Goal: Information Seeking & Learning: Check status

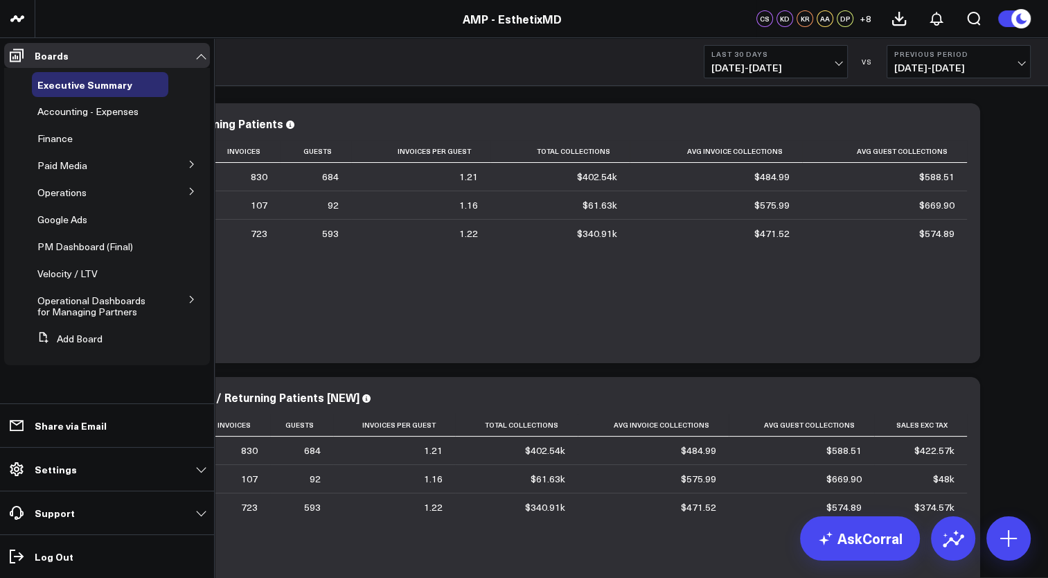
click at [191, 198] on button at bounding box center [192, 190] width 36 height 21
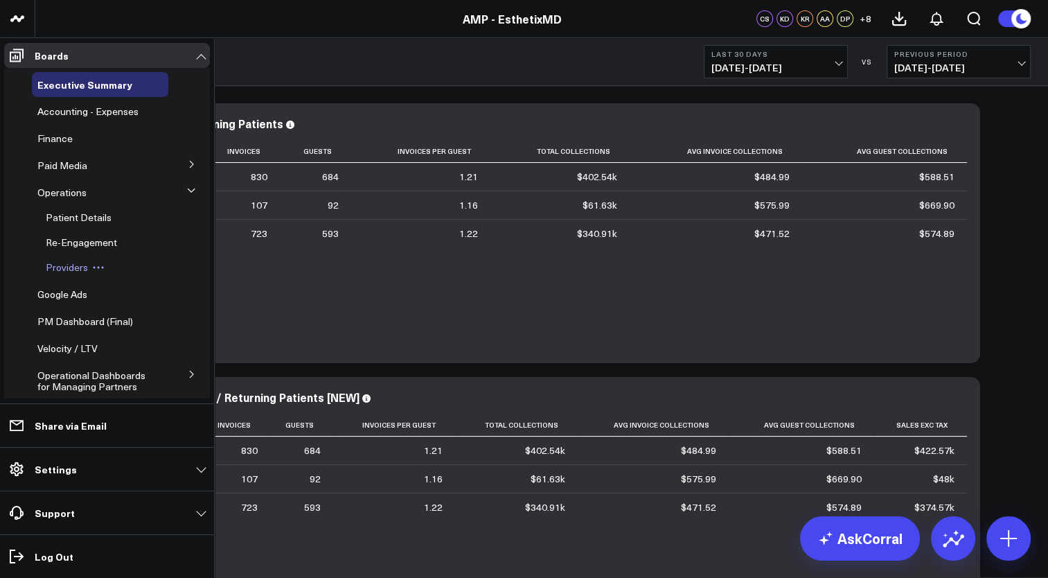
click at [82, 267] on span "Providers" at bounding box center [67, 267] width 42 height 13
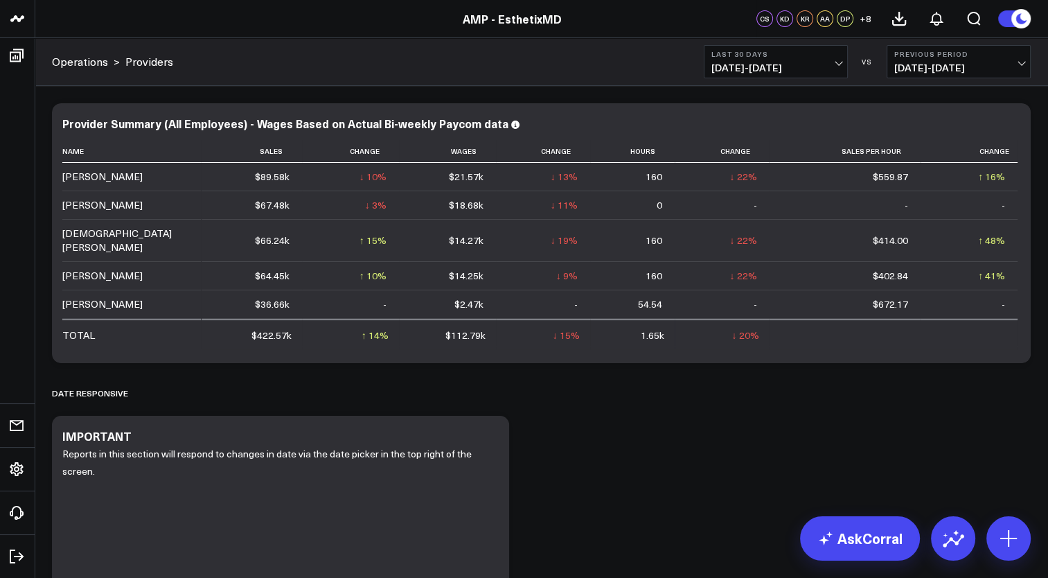
click at [825, 69] on span "07/14/25 - 08/12/25" at bounding box center [776, 67] width 129 height 11
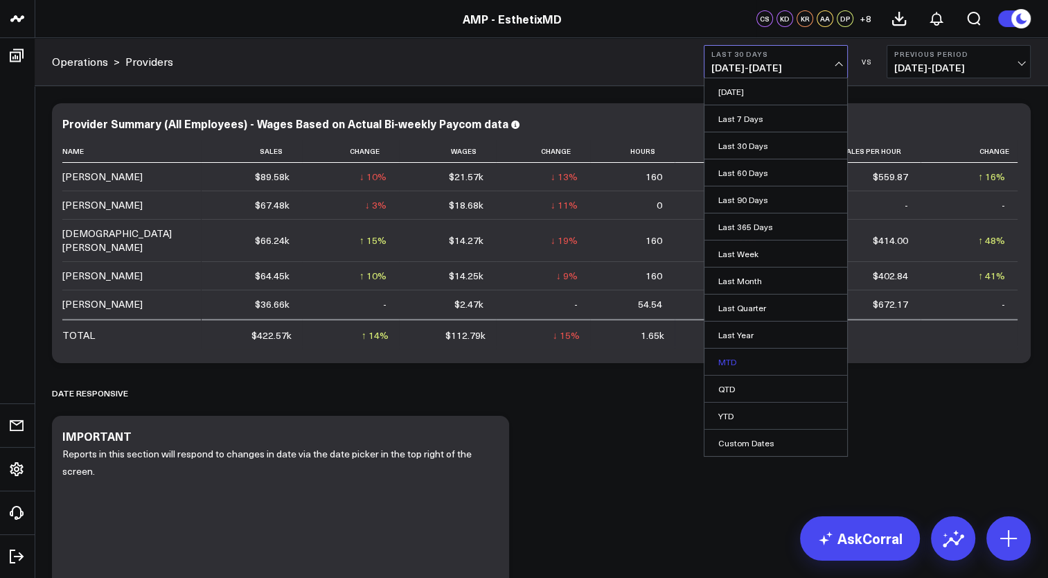
click at [736, 361] on link "MTD" at bounding box center [776, 362] width 143 height 26
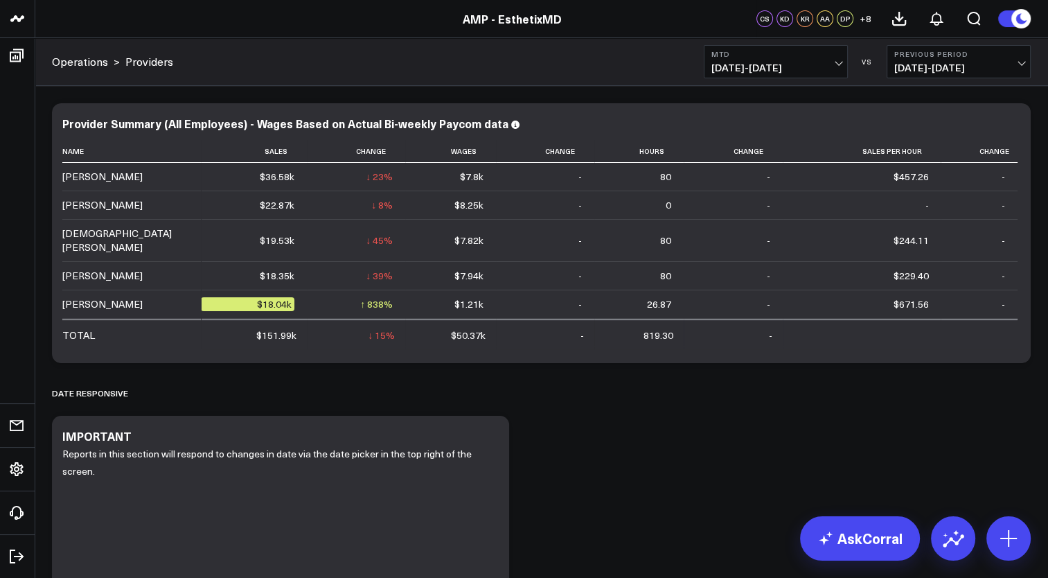
click at [765, 70] on span "08/01/25 - 08/12/25" at bounding box center [776, 67] width 129 height 11
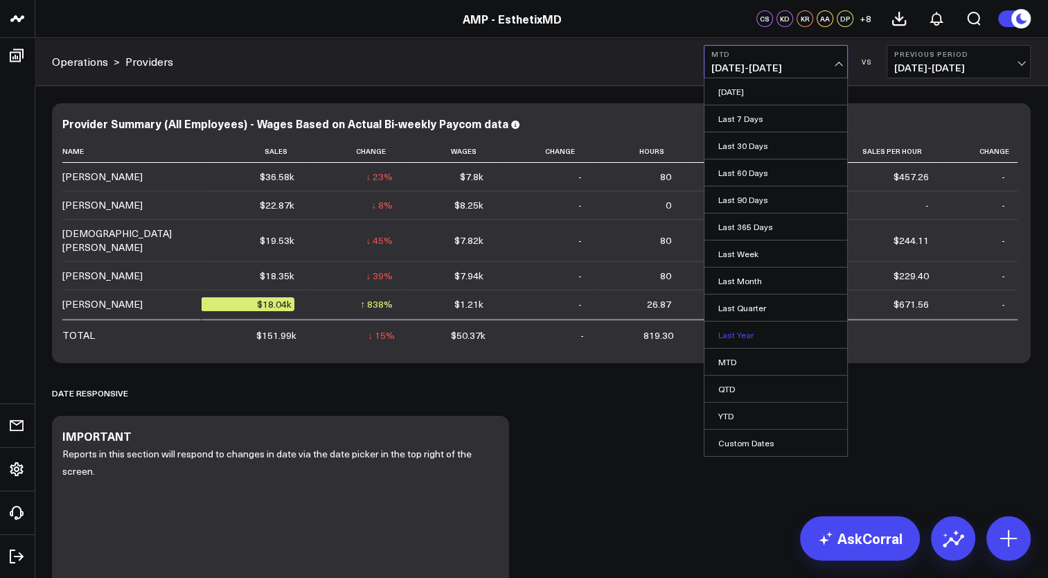
click at [737, 337] on link "Last Year" at bounding box center [776, 335] width 143 height 26
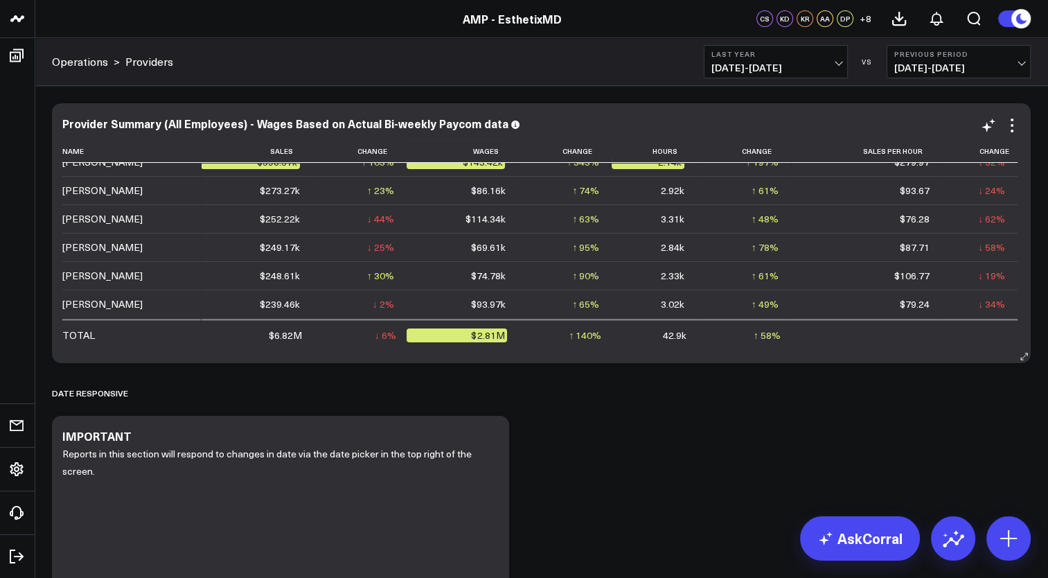
scroll to position [152, 0]
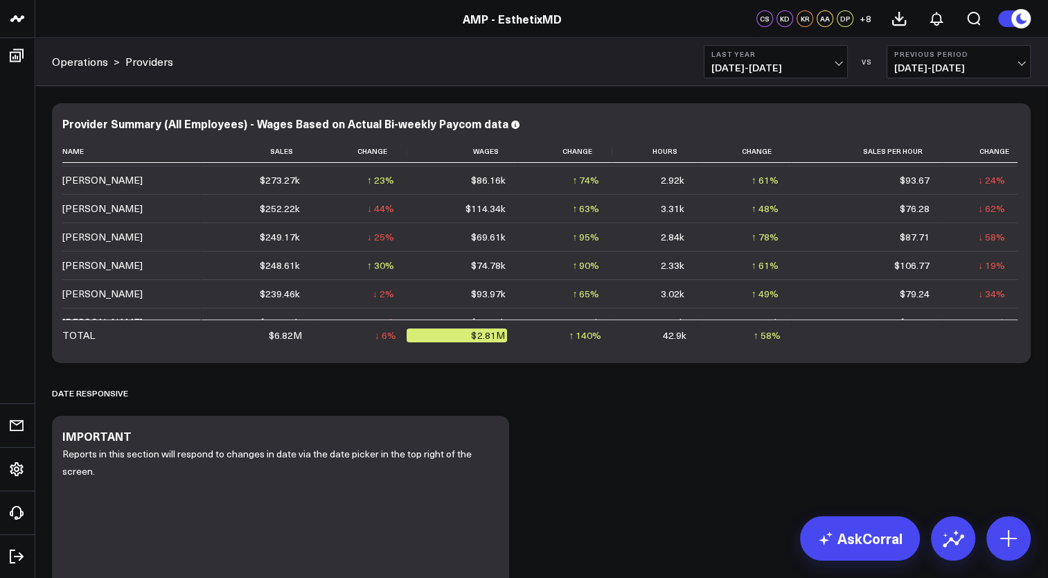
click at [816, 69] on span "01/01/24 - 12/31/24" at bounding box center [776, 67] width 129 height 11
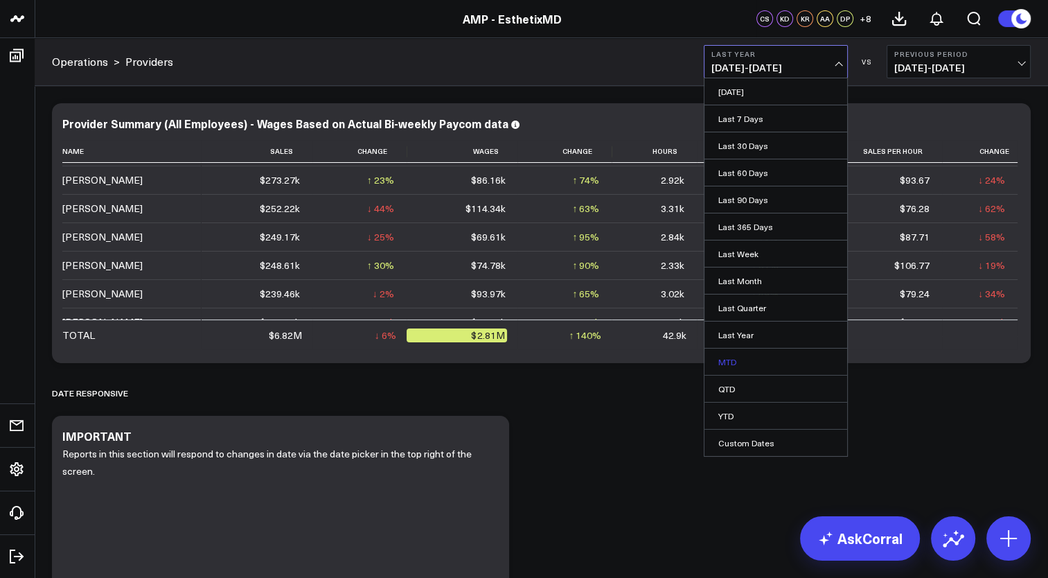
click at [722, 357] on link "MTD" at bounding box center [776, 362] width 143 height 26
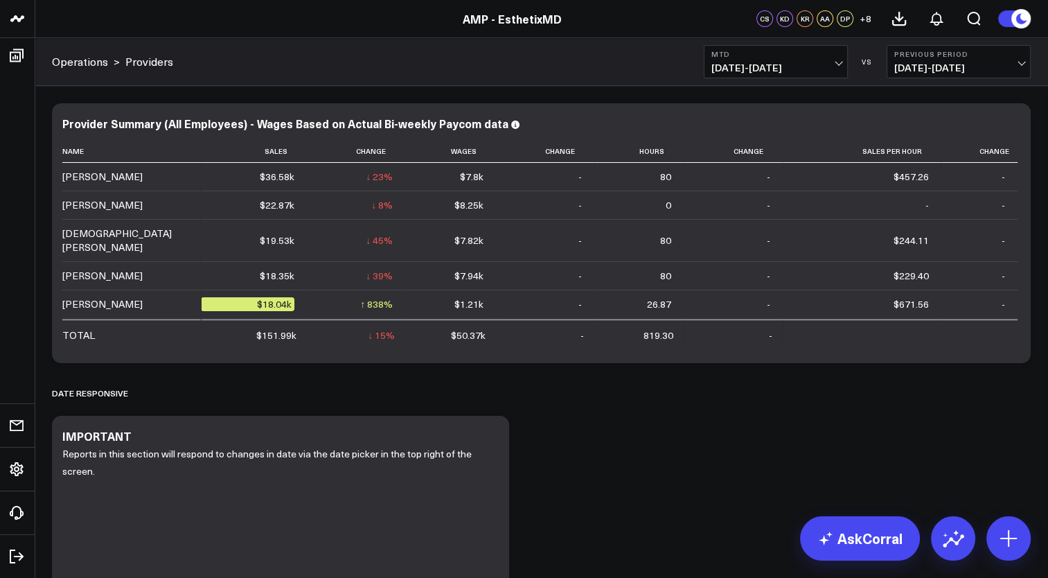
click at [809, 63] on span "08/01/25 - 08/12/25" at bounding box center [776, 67] width 129 height 11
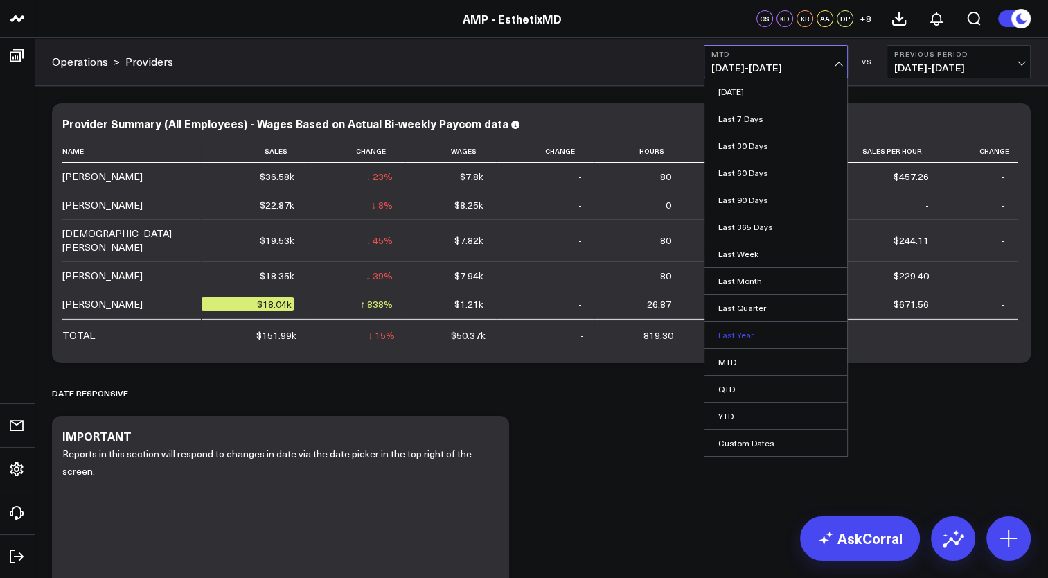
click at [746, 335] on link "Last Year" at bounding box center [776, 335] width 143 height 26
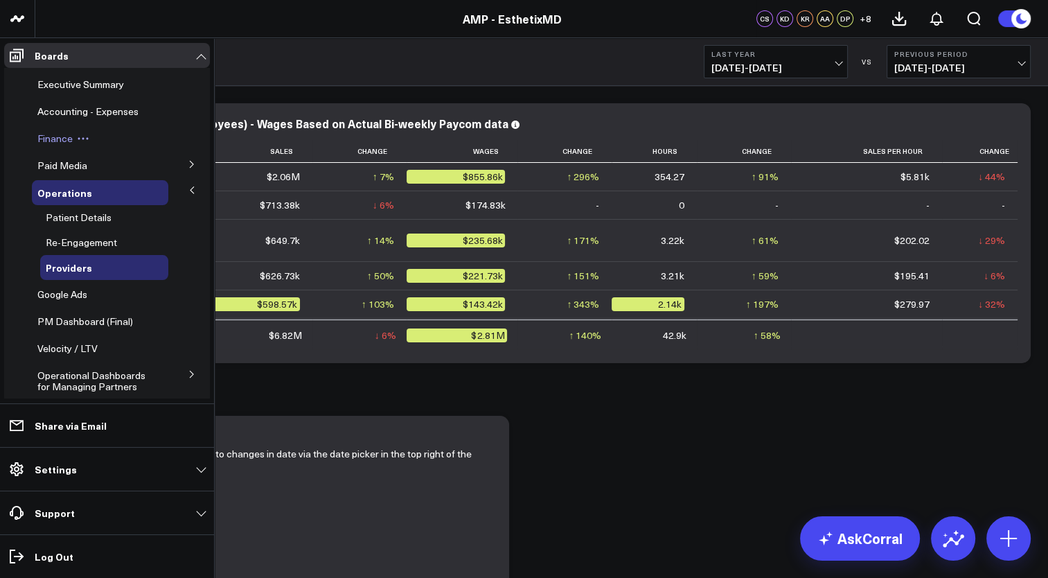
click at [61, 146] on div "Finance" at bounding box center [100, 138] width 137 height 25
click at [64, 134] on span "Finance" at bounding box center [54, 138] width 35 height 13
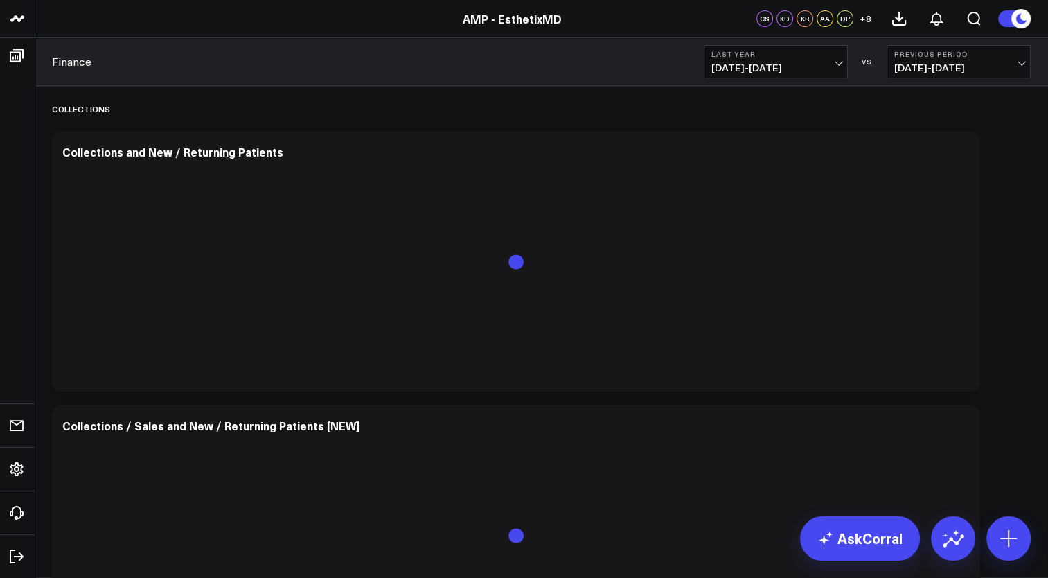
click at [837, 62] on span "01/01/24 - 12/31/24" at bounding box center [776, 67] width 129 height 11
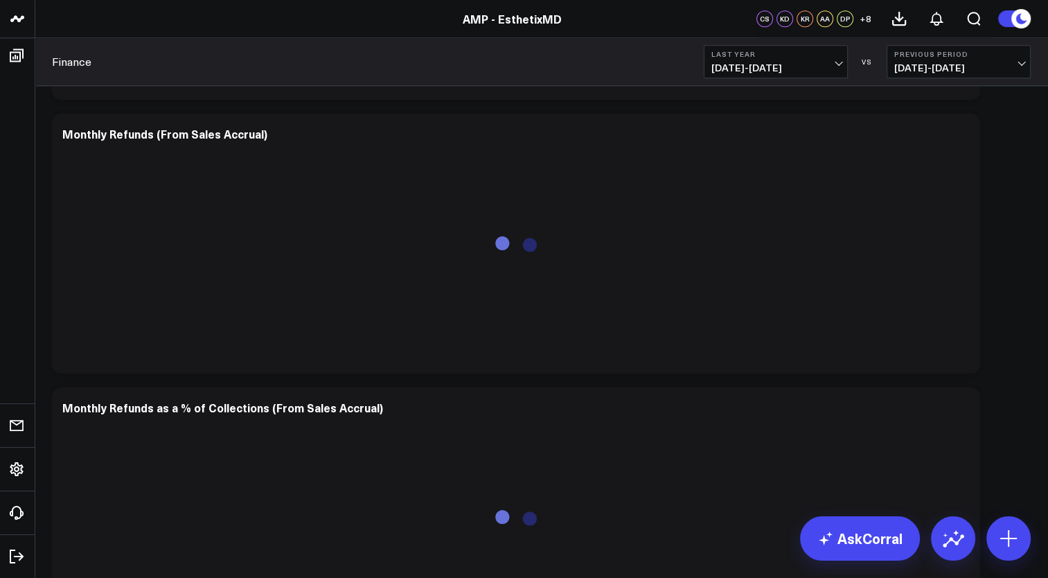
scroll to position [6550, 0]
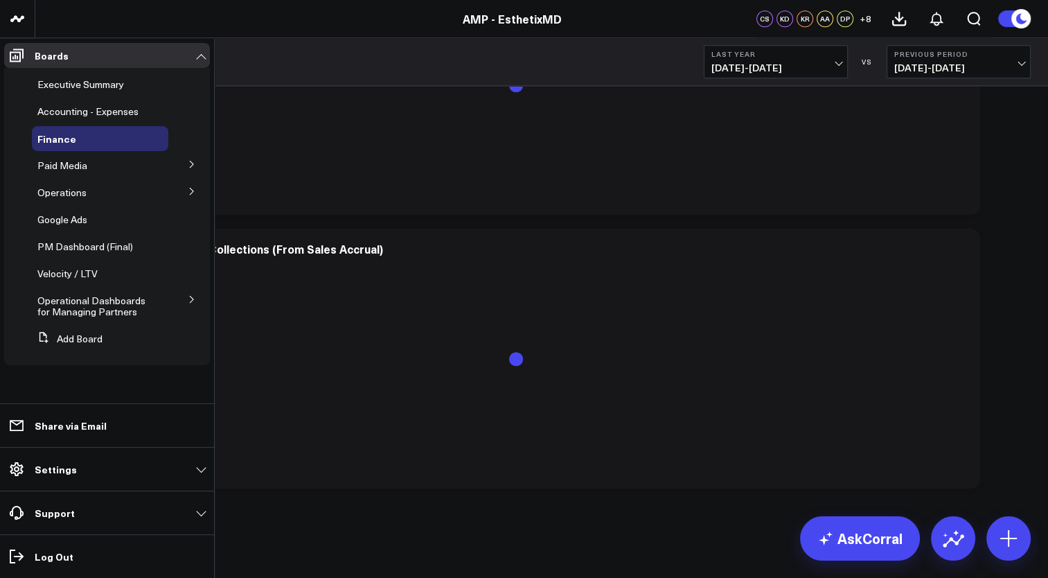
click at [193, 191] on icon at bounding box center [191, 191] width 3 height 7
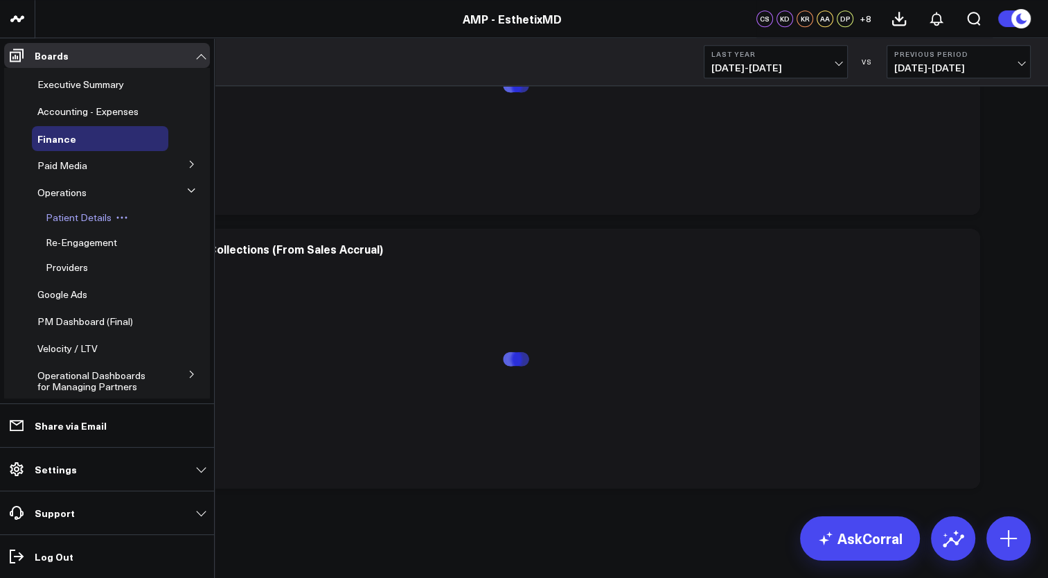
click at [82, 218] on span "Patient Details" at bounding box center [79, 217] width 66 height 13
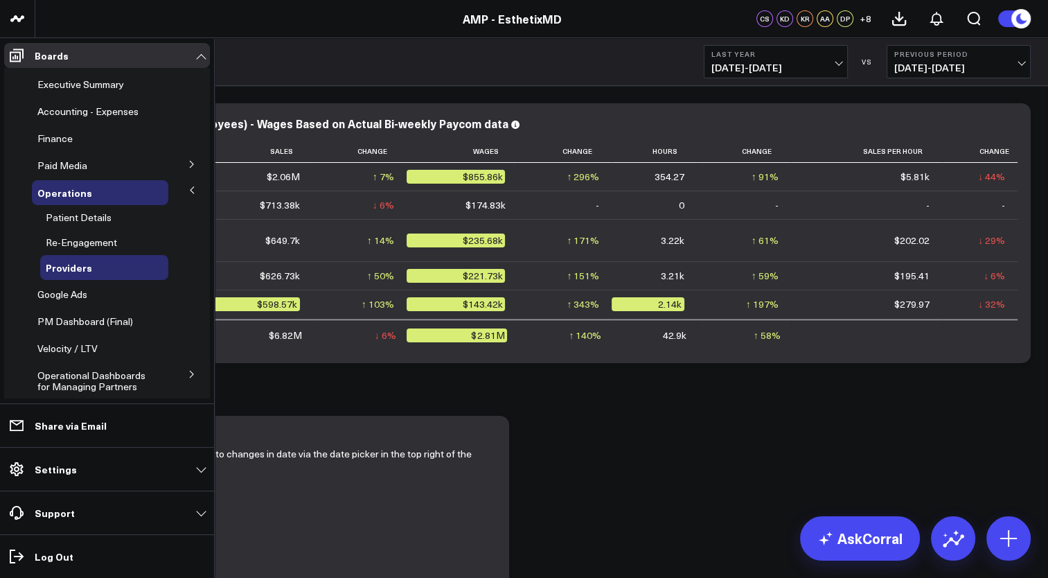
click at [190, 374] on icon at bounding box center [191, 374] width 3 height 7
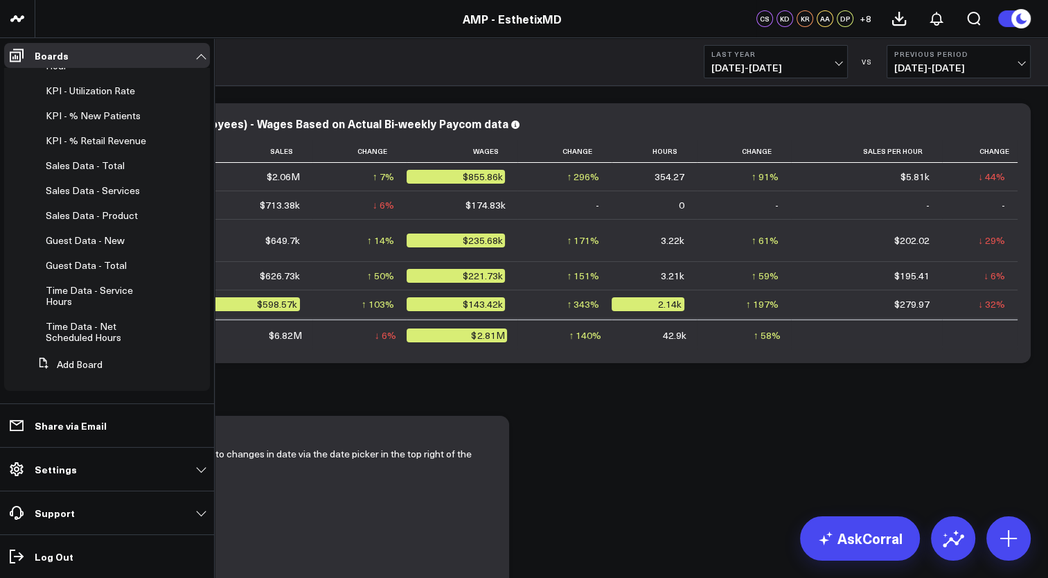
scroll to position [395, 0]
click at [99, 195] on span "Sales Data - Services" at bounding box center [93, 189] width 94 height 13
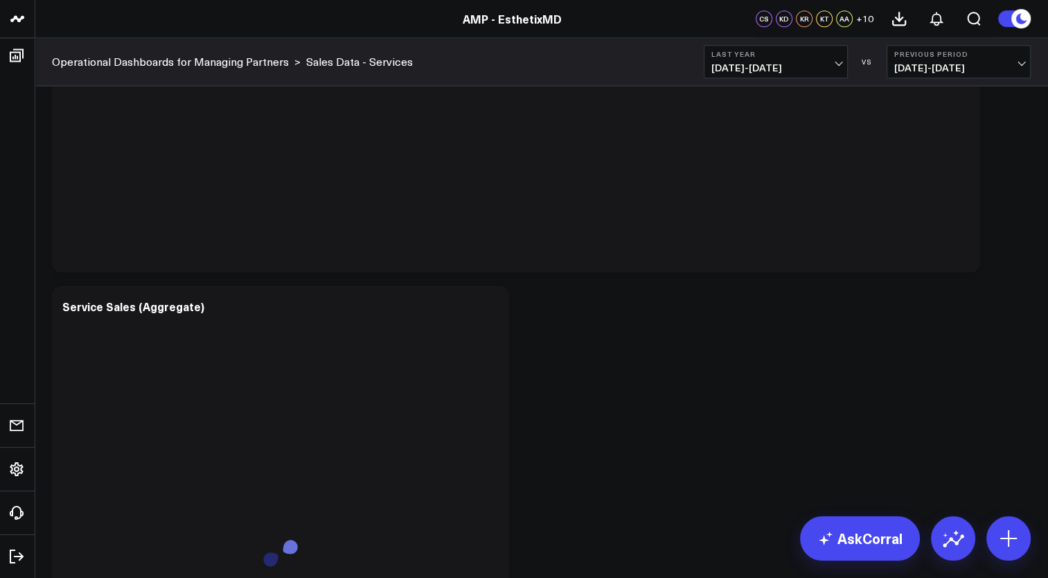
scroll to position [1513, 0]
click at [836, 62] on span "01/01/24 - 12/31/24" at bounding box center [776, 67] width 129 height 11
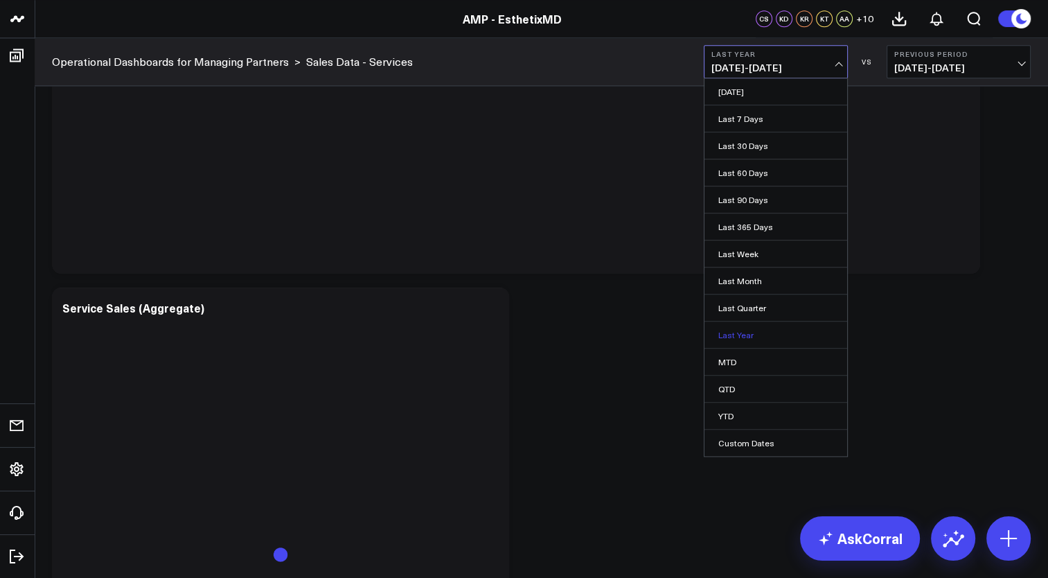
click at [741, 334] on link "Last Year" at bounding box center [776, 335] width 143 height 26
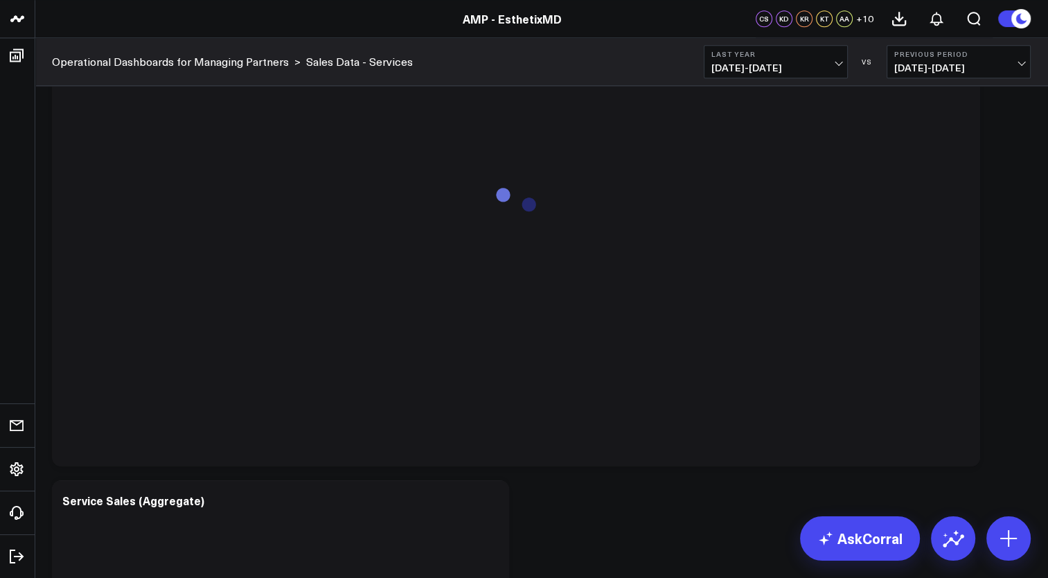
scroll to position [1307, 0]
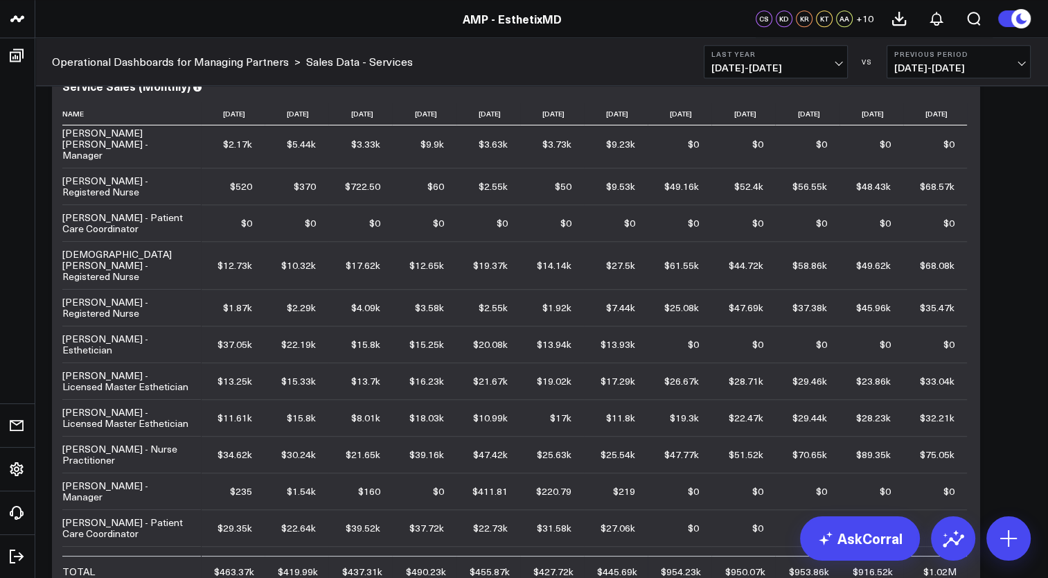
scroll to position [1189, 0]
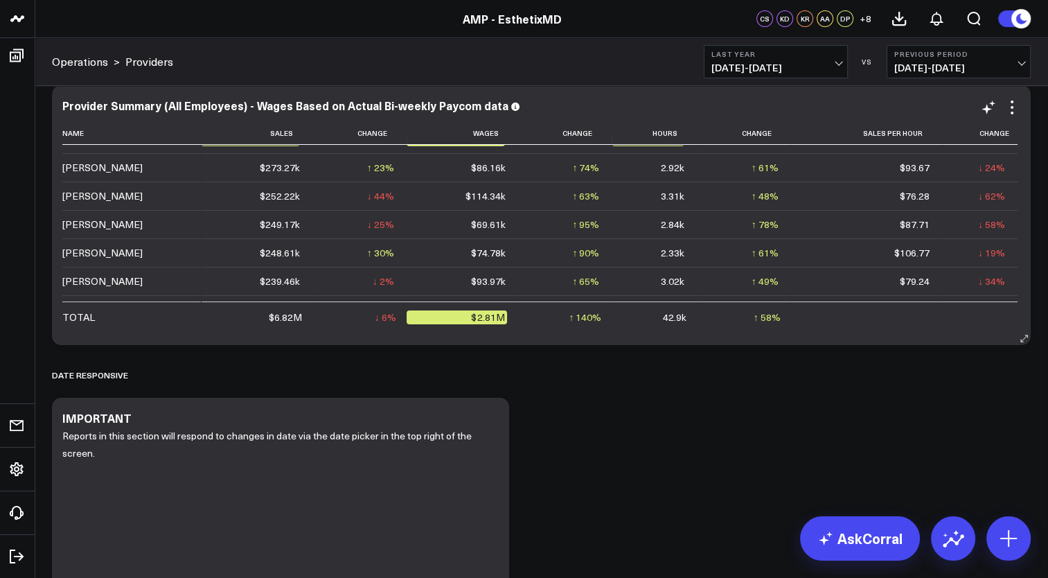
scroll to position [146, 0]
